Goal: Task Accomplishment & Management: Manage account settings

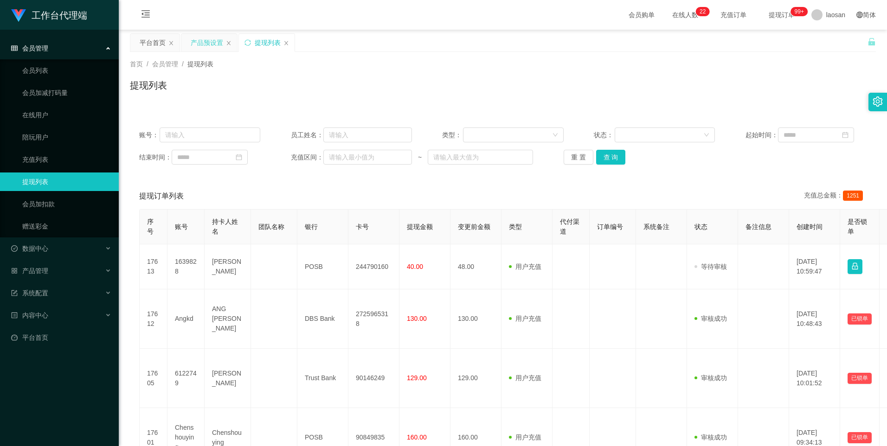
click at [205, 44] on div "产品预设置" at bounding box center [207, 43] width 32 height 18
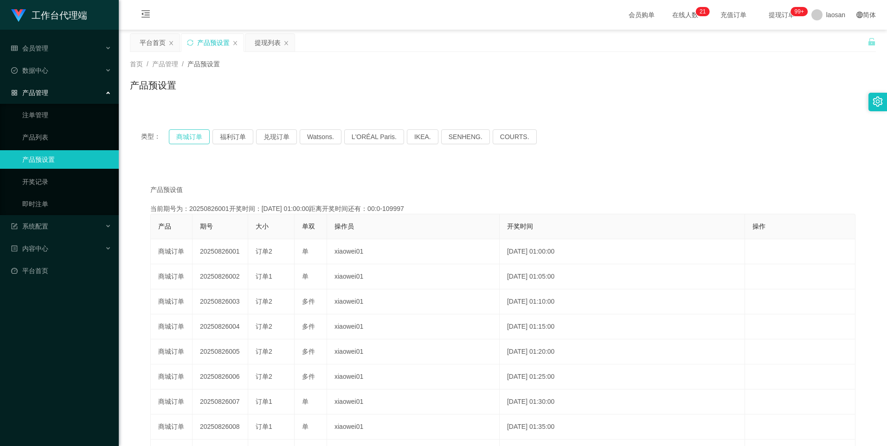
click at [187, 140] on button "商城订单" at bounding box center [189, 136] width 41 height 15
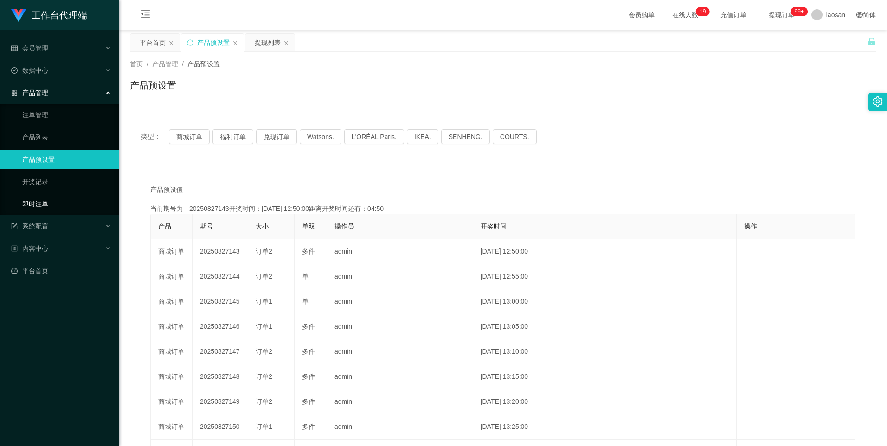
click at [42, 199] on link "即时注单" at bounding box center [66, 204] width 89 height 19
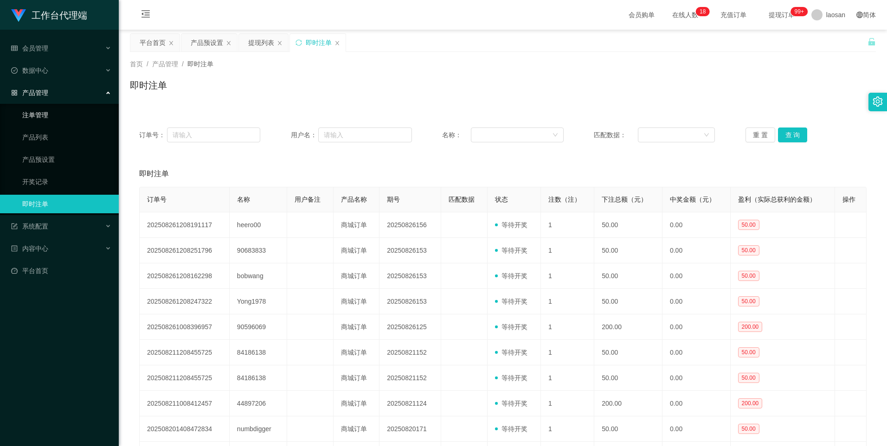
click at [52, 117] on link "注单管理" at bounding box center [66, 115] width 89 height 19
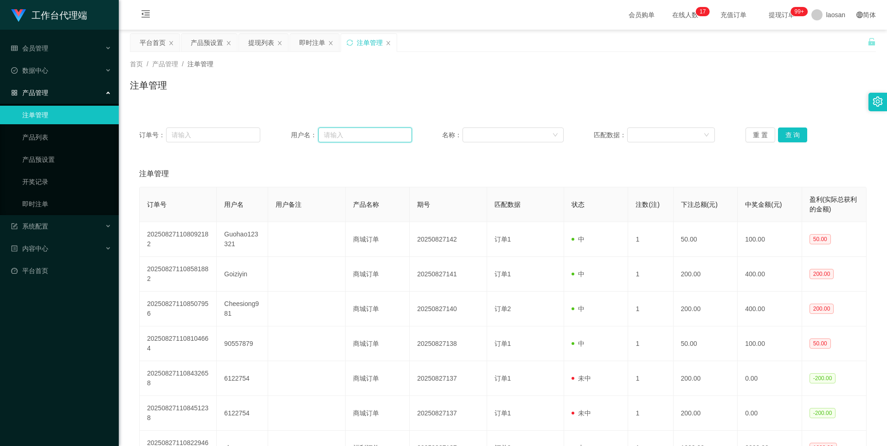
click at [360, 134] on input "text" at bounding box center [365, 135] width 94 height 15
click at [347, 136] on input "text" at bounding box center [365, 135] width 94 height 15
paste input "Goiziyin"
type input "Goiziyin"
click at [781, 136] on button "查 询" at bounding box center [793, 135] width 30 height 15
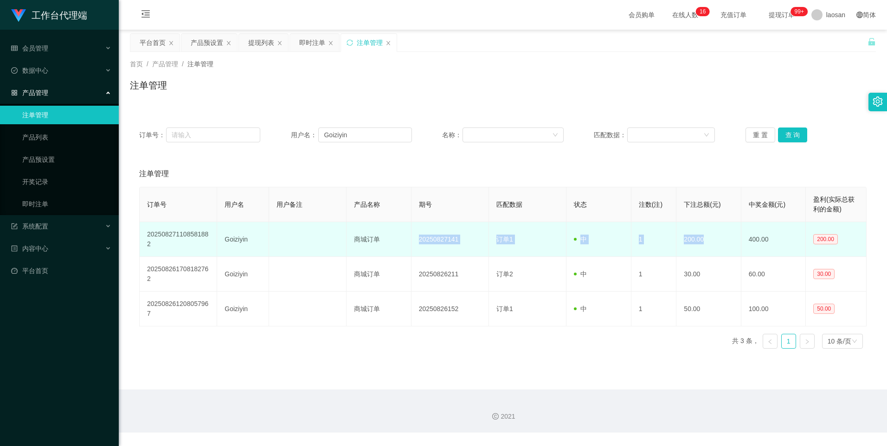
drag, startPoint x: 418, startPoint y: 244, endPoint x: 704, endPoint y: 244, distance: 285.8
click at [704, 244] on tr "202508271108581882 Goiziyin 商城订单 20250827141 订单1 中 1 200.00 400.00 200.00" at bounding box center [503, 239] width 727 height 35
click at [704, 244] on td "200.00" at bounding box center [708, 239] width 64 height 35
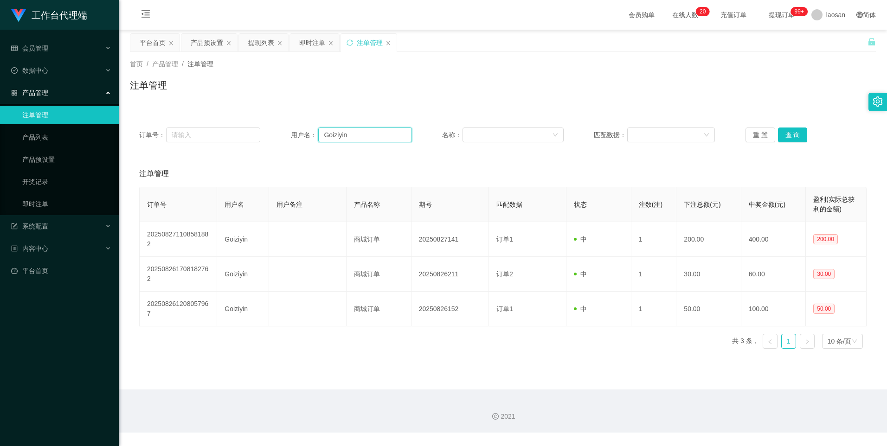
click at [379, 137] on input "Goiziyin" at bounding box center [365, 135] width 94 height 15
click at [360, 131] on input "Goiziyin" at bounding box center [365, 135] width 94 height 15
click at [38, 73] on span "数据中心" at bounding box center [29, 70] width 37 height 7
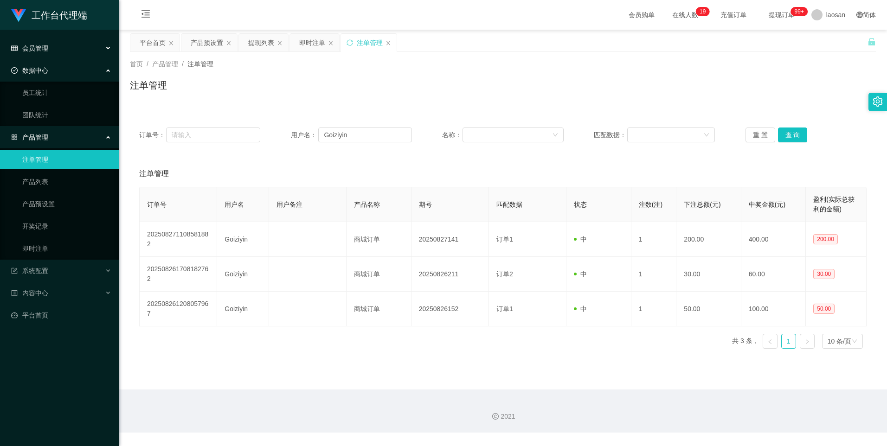
click at [45, 56] on div "会员管理" at bounding box center [59, 48] width 119 height 19
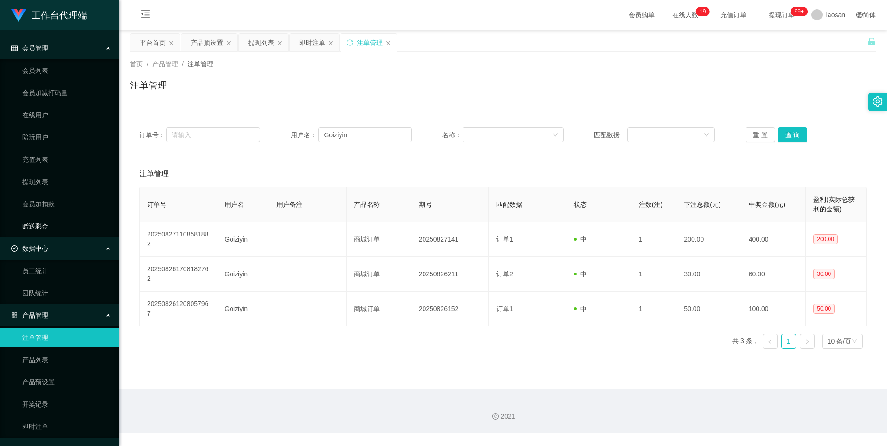
click at [54, 223] on link "赠送彩金" at bounding box center [66, 226] width 89 height 19
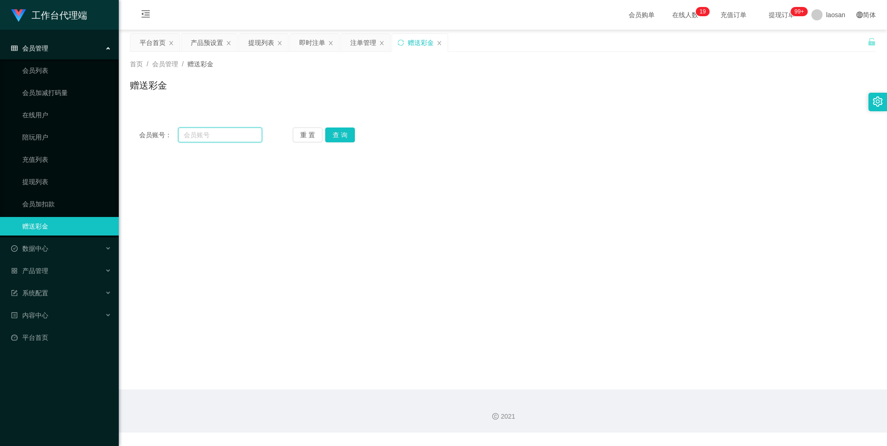
click at [202, 136] on input "text" at bounding box center [220, 135] width 84 height 15
paste input "Goiziyin"
type input "Goiziyin"
click at [339, 139] on button "查 询" at bounding box center [340, 135] width 30 height 15
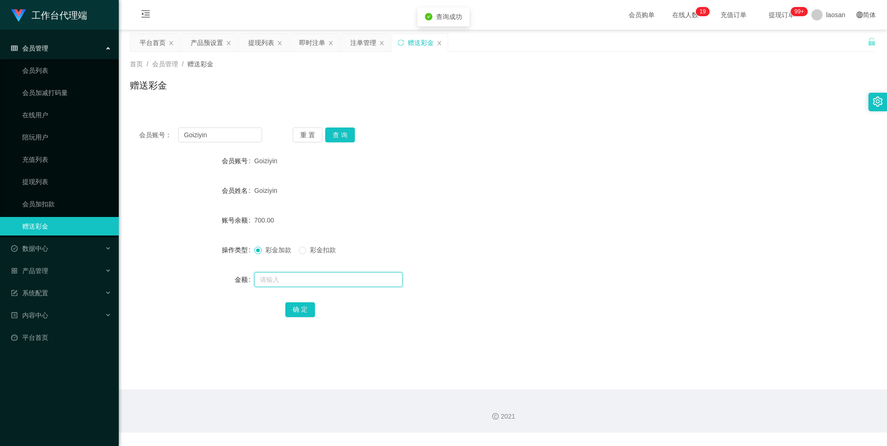
click at [270, 282] on input "text" at bounding box center [328, 279] width 148 height 15
type input "1300"
click at [375, 178] on form "会员账号 Goiziyin 会员姓名 [PERSON_NAME] 账号余额 700.00 操作类型 彩金加款 彩金扣款 金额 1300 确 定" at bounding box center [503, 235] width 746 height 167
click at [299, 310] on button "确 定" at bounding box center [300, 309] width 30 height 15
click at [559, 230] on form "会员账号 Goiziyin 会员姓名 [PERSON_NAME] 账号余额 2000.00 操作类型 彩金加款 彩金扣款 金额 确 定" at bounding box center [503, 235] width 746 height 167
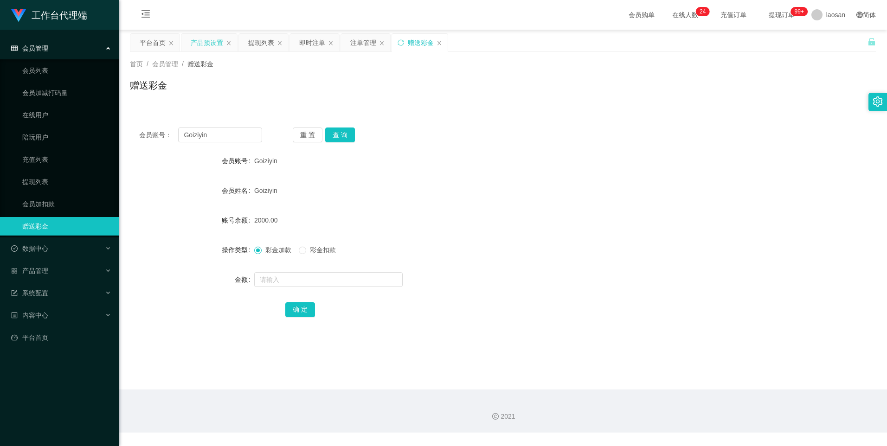
click at [215, 47] on div "产品预设置" at bounding box center [207, 43] width 32 height 18
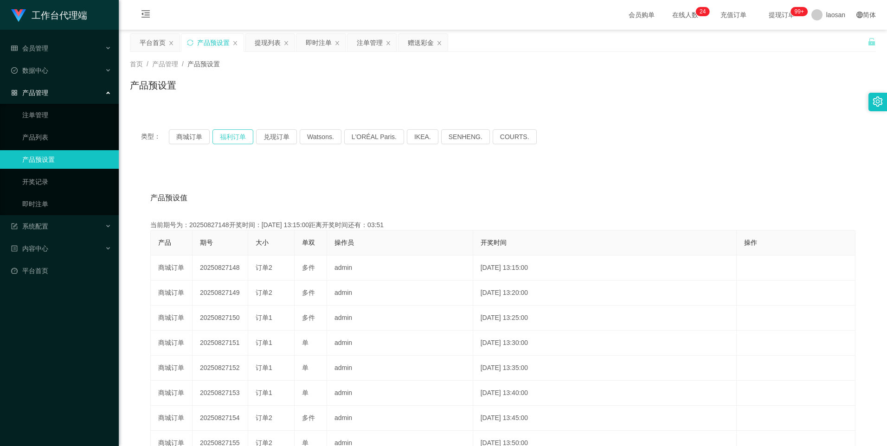
click at [219, 135] on button "福利订单" at bounding box center [232, 136] width 41 height 15
drag, startPoint x: 324, startPoint y: 45, endPoint x: 343, endPoint y: 51, distance: 20.0
click at [324, 45] on div "即时注单" at bounding box center [319, 43] width 26 height 18
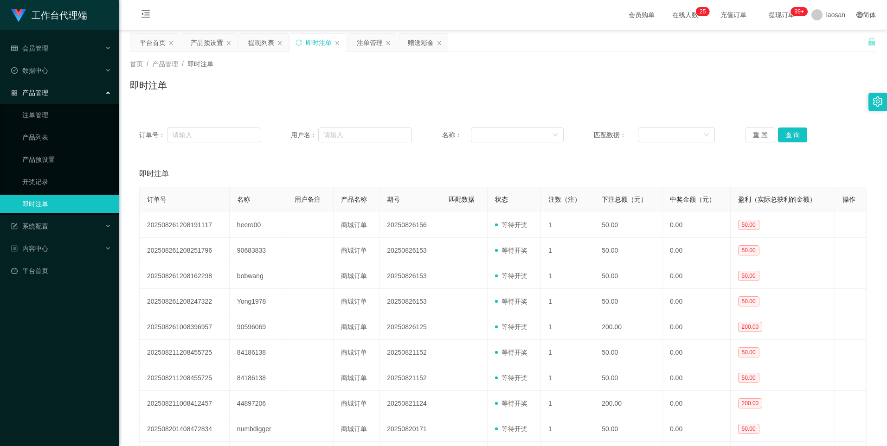
click at [806, 134] on div "重 置 查 询" at bounding box center [806, 135] width 121 height 15
click at [799, 131] on button "查 询" at bounding box center [793, 135] width 30 height 15
click at [798, 130] on button "查 询" at bounding box center [793, 135] width 30 height 15
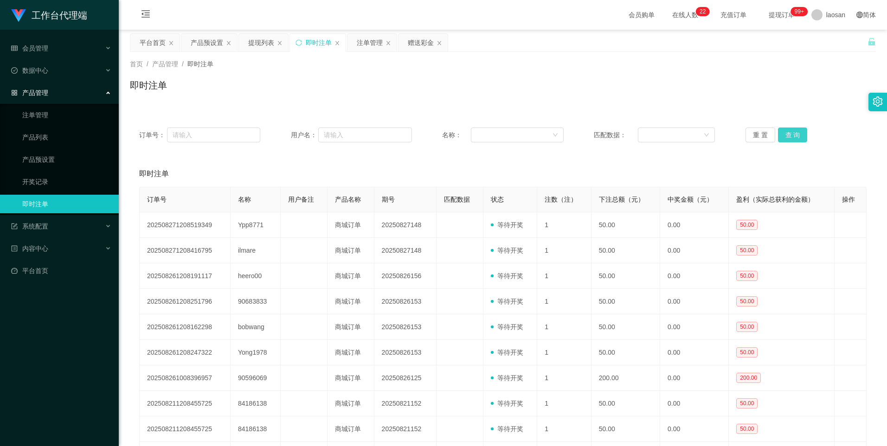
click at [793, 136] on button "查 询" at bounding box center [793, 135] width 30 height 15
click at [796, 137] on button "查 询" at bounding box center [793, 135] width 30 height 15
